Goal: Find specific fact: Find specific fact

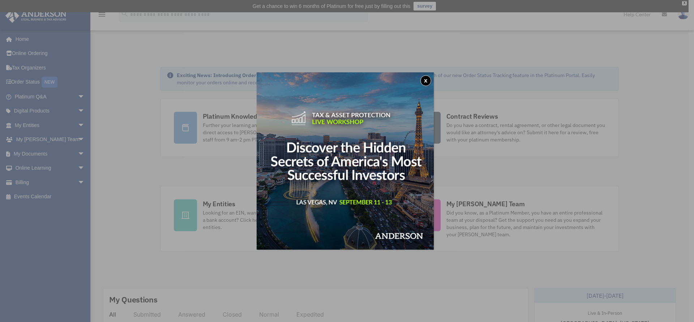
click at [429, 80] on button "x" at bounding box center [426, 80] width 11 height 11
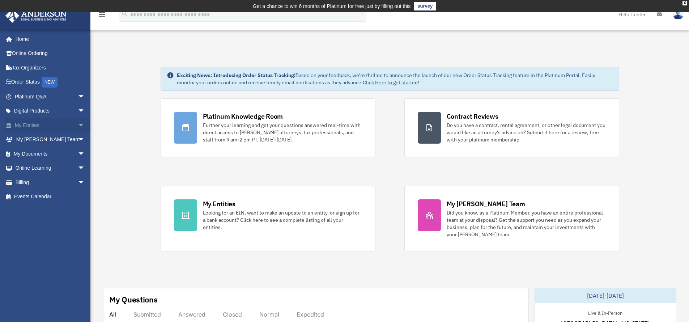
click at [29, 127] on link "My Entities arrow_drop_down" at bounding box center [50, 125] width 91 height 14
click at [78, 127] on span "arrow_drop_down" at bounding box center [85, 125] width 14 height 15
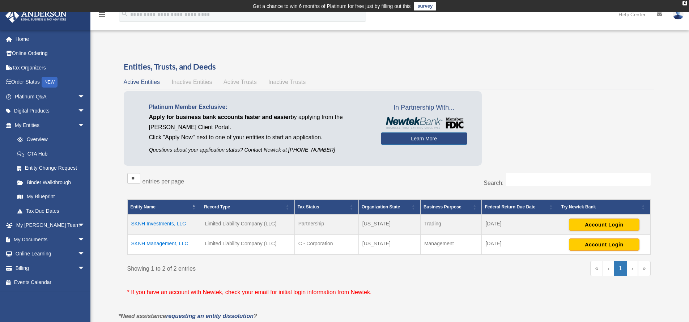
click at [163, 244] on td "SKNH Management, LLC" at bounding box center [164, 245] width 74 height 20
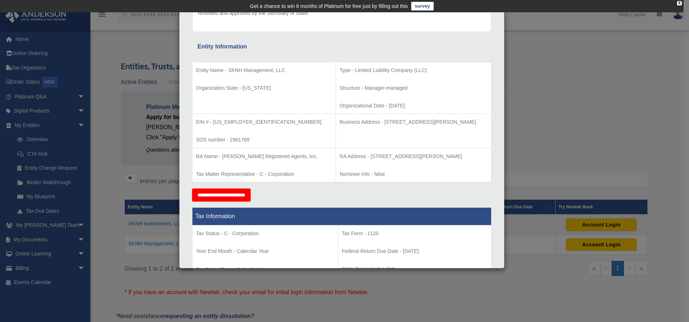
scroll to position [119, 0]
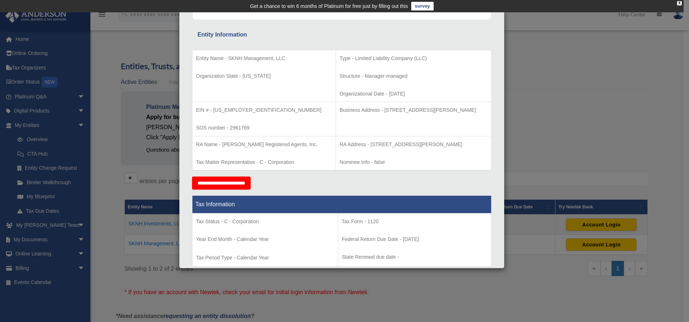
click at [227, 107] on p "EIN # - [US_EMPLOYER_IDENTIFICATION_NUMBER]" at bounding box center [264, 110] width 136 height 9
copy p "2340696"
click at [243, 128] on p "SOS number - 2961769" at bounding box center [264, 127] width 136 height 9
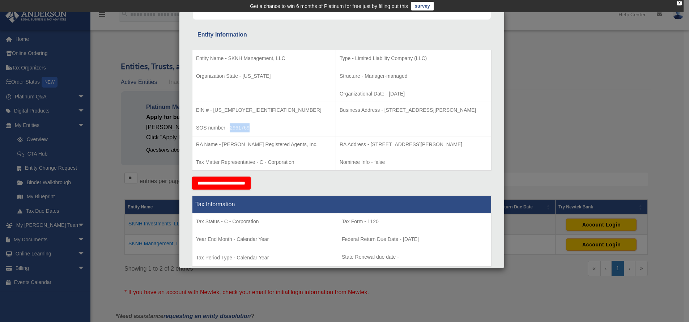
copy p "2961769"
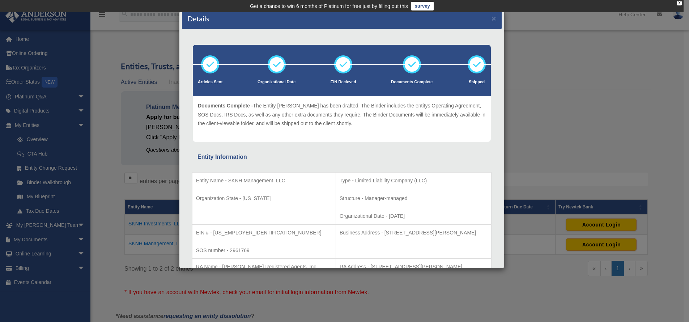
scroll to position [11, 0]
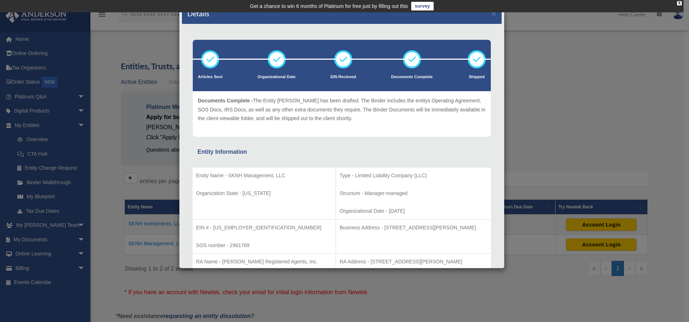
click at [224, 228] on p "EIN # - [US_EMPLOYER_IDENTIFICATION_NUMBER]" at bounding box center [264, 227] width 136 height 9
copy p "2340696"
